Goal: Task Accomplishment & Management: Complete application form

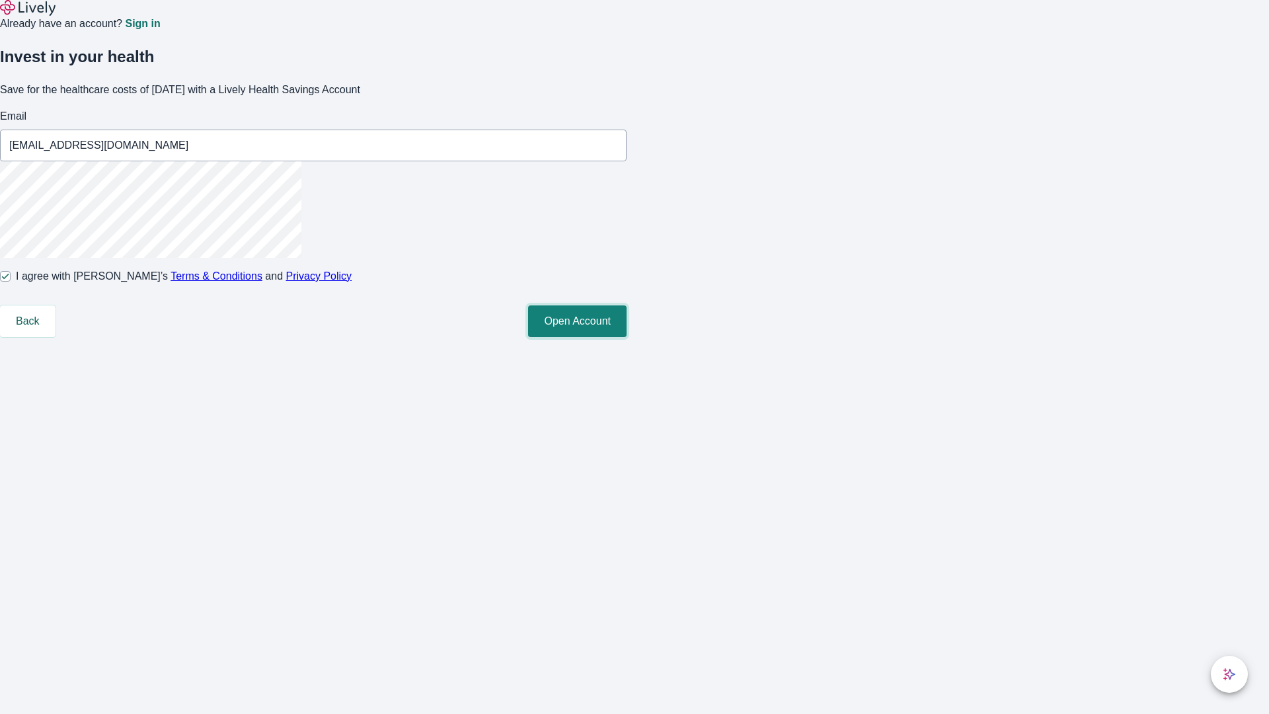
click at [627, 337] on button "Open Account" at bounding box center [577, 321] width 98 height 32
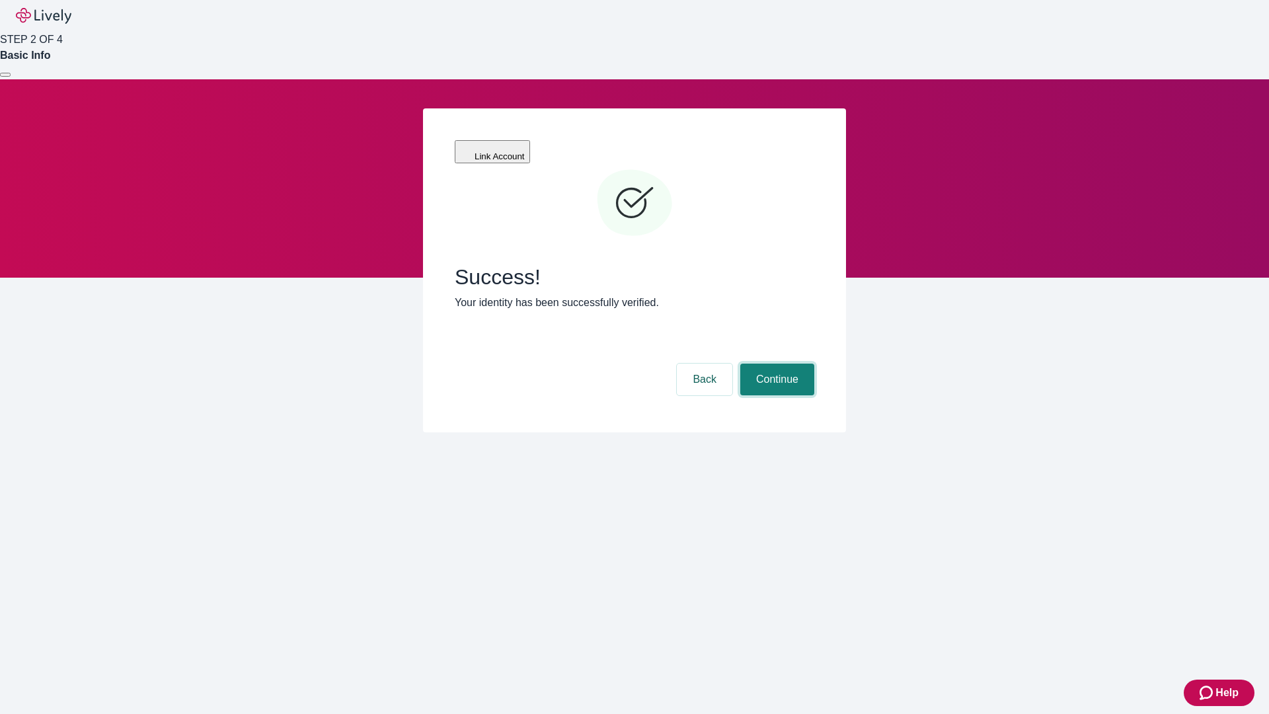
click at [775, 364] on button "Continue" at bounding box center [777, 380] width 74 height 32
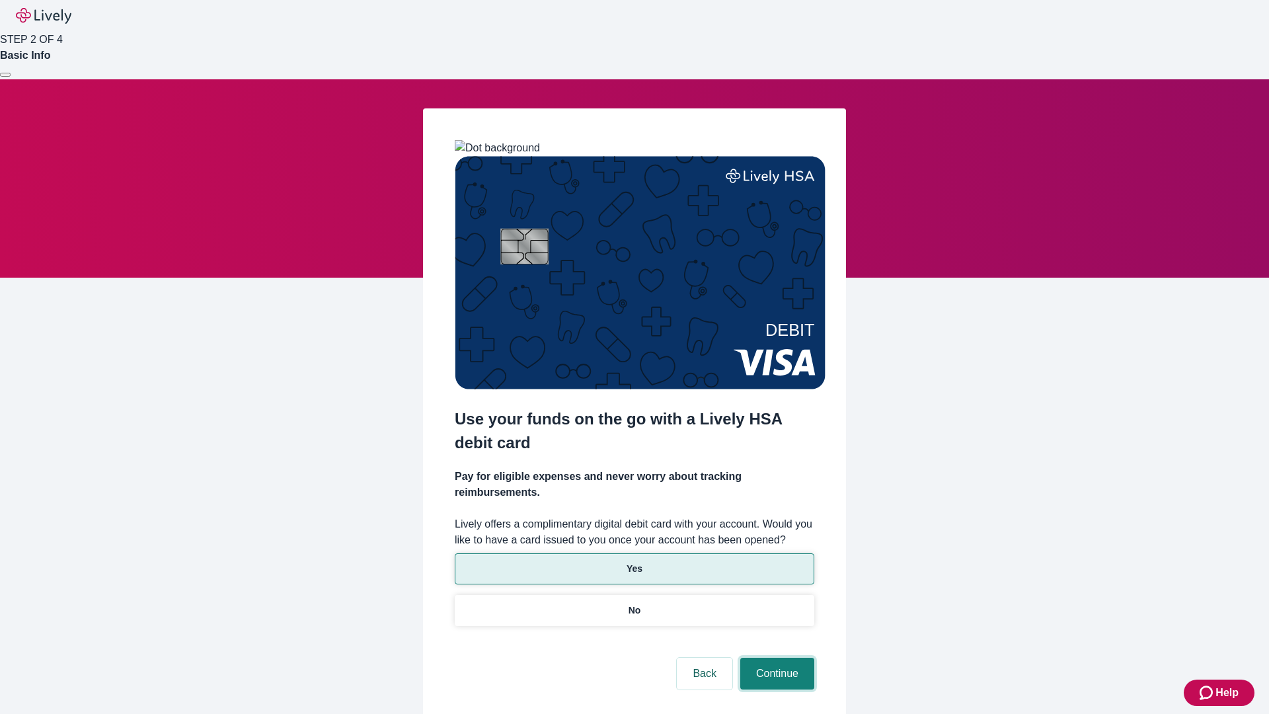
click at [775, 658] on button "Continue" at bounding box center [777, 674] width 74 height 32
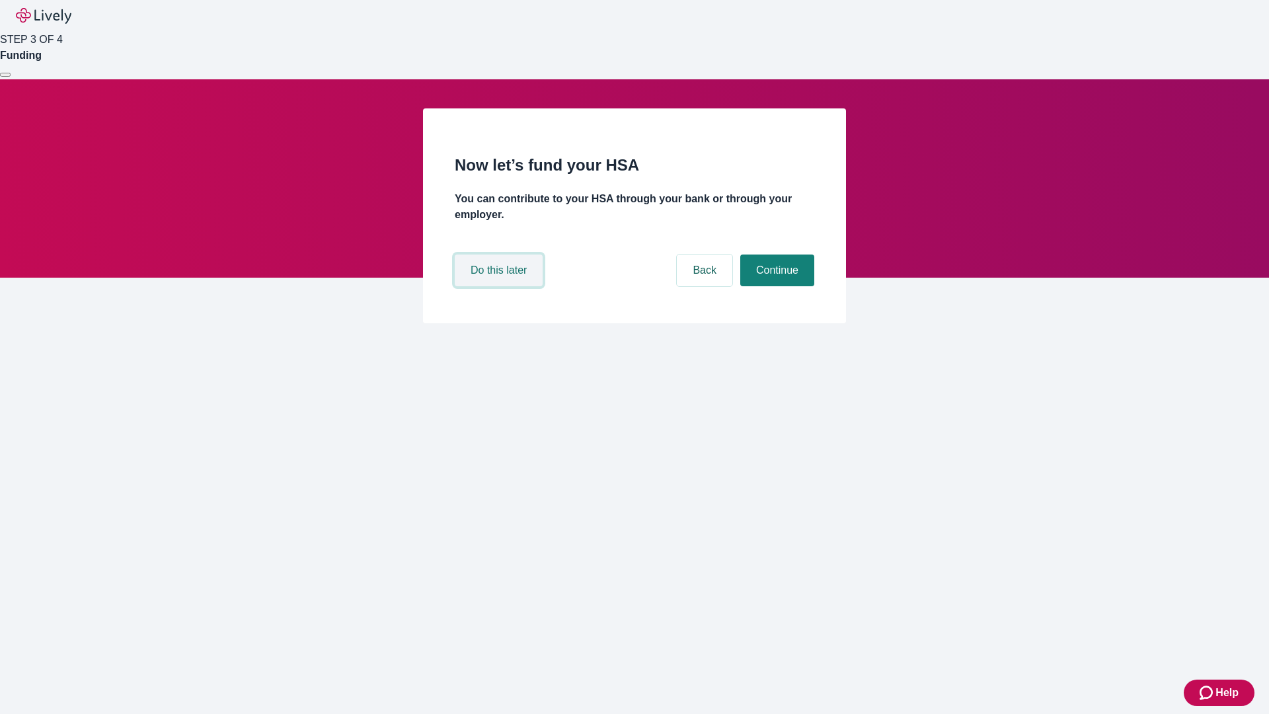
click at [500, 286] on button "Do this later" at bounding box center [499, 270] width 88 height 32
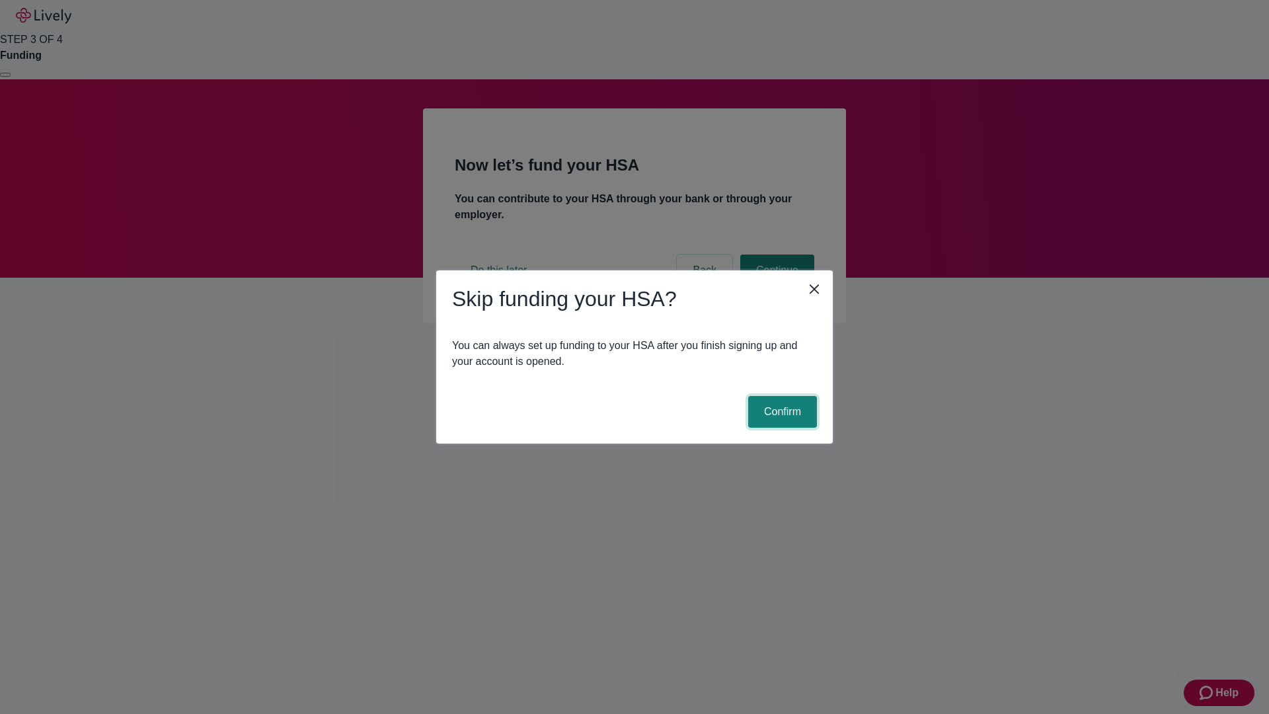
click at [781, 412] on button "Confirm" at bounding box center [782, 412] width 69 height 32
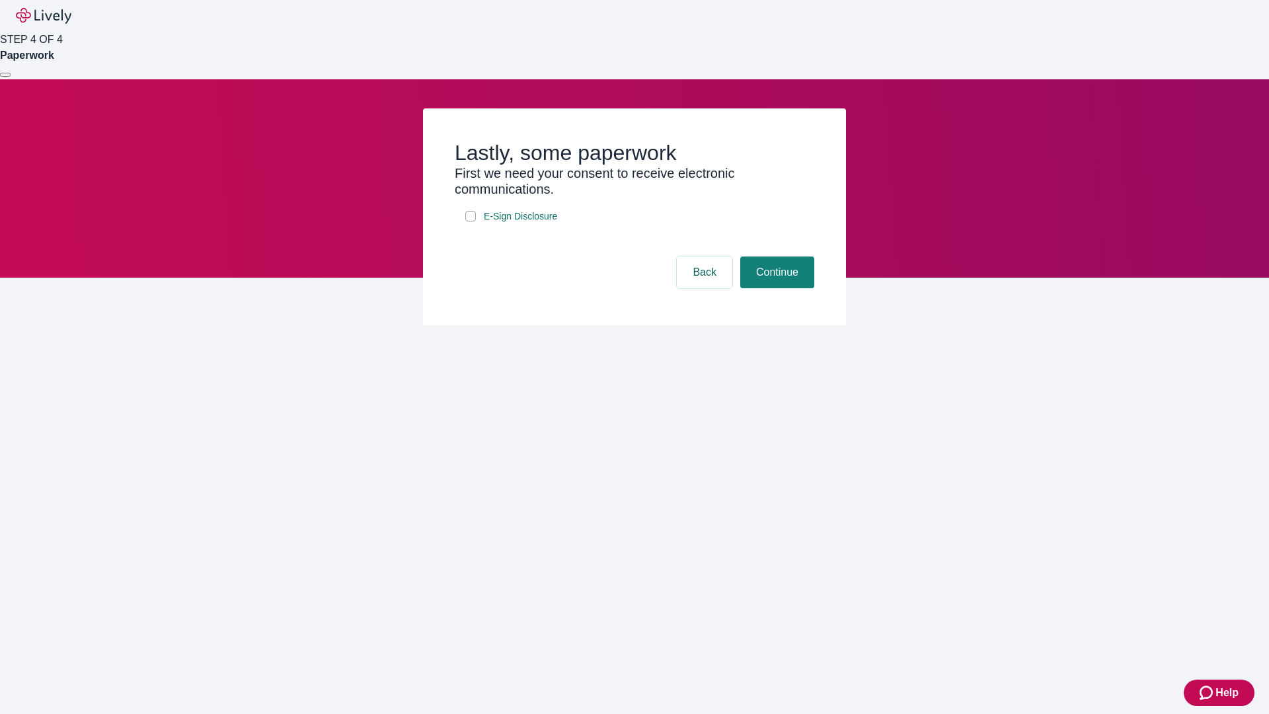
click at [471, 221] on input "E-Sign Disclosure" at bounding box center [470, 216] width 11 height 11
checkbox input "true"
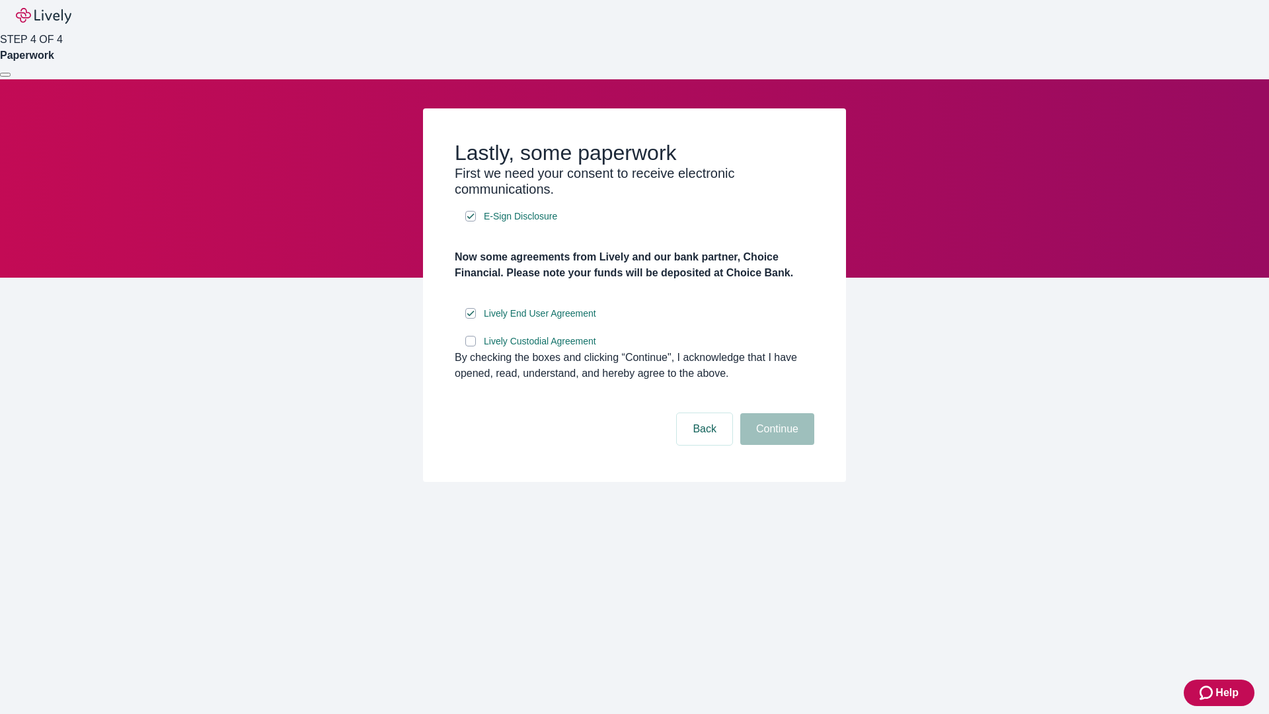
click at [471, 346] on input "Lively Custodial Agreement" at bounding box center [470, 341] width 11 height 11
checkbox input "true"
click at [775, 445] on button "Continue" at bounding box center [777, 429] width 74 height 32
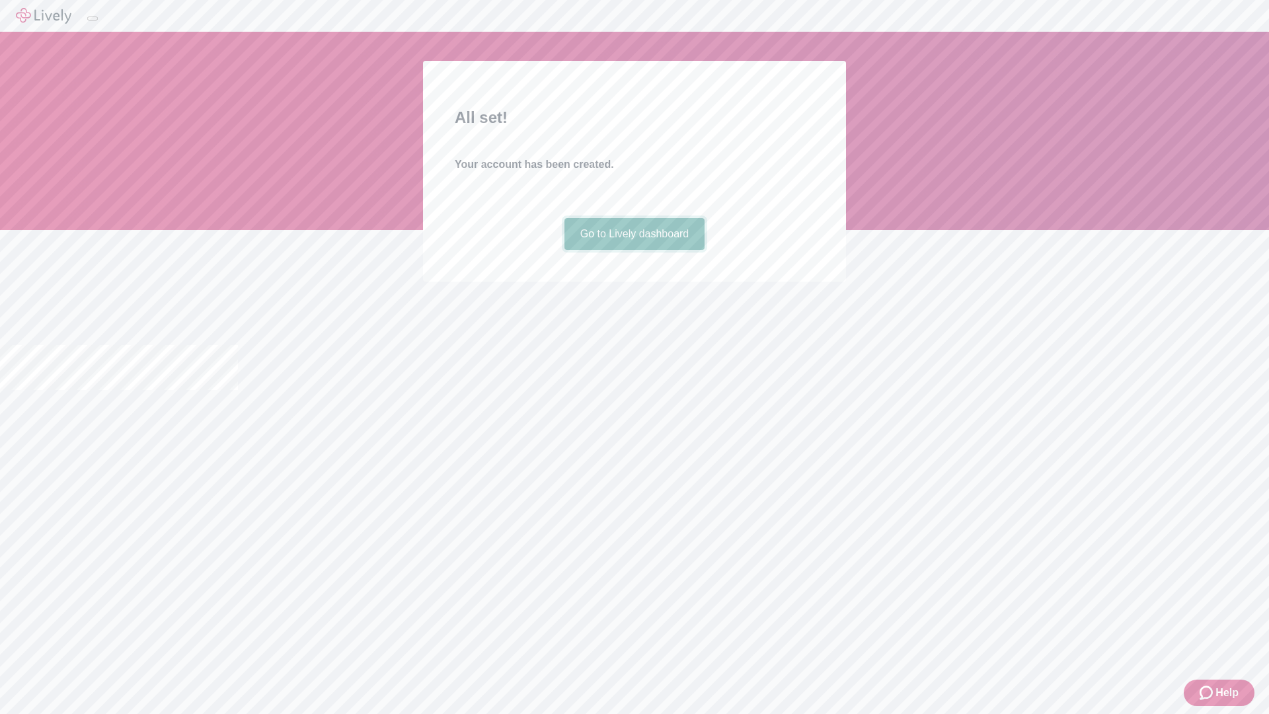
click at [634, 250] on link "Go to Lively dashboard" at bounding box center [634, 234] width 141 height 32
